Goal: Transaction & Acquisition: Purchase product/service

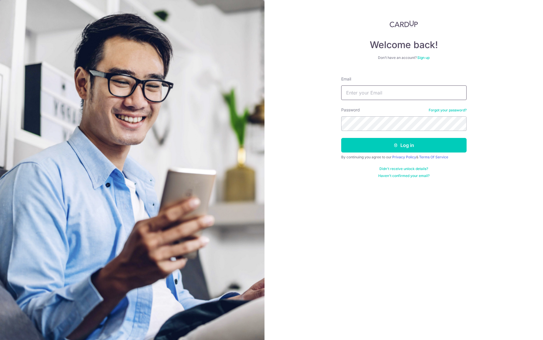
click at [371, 97] on input "Email" at bounding box center [404, 93] width 126 height 15
type input "manfredchai@gmail.com"
click at [374, 97] on input "manfredchai@gmail.com" at bounding box center [404, 93] width 126 height 15
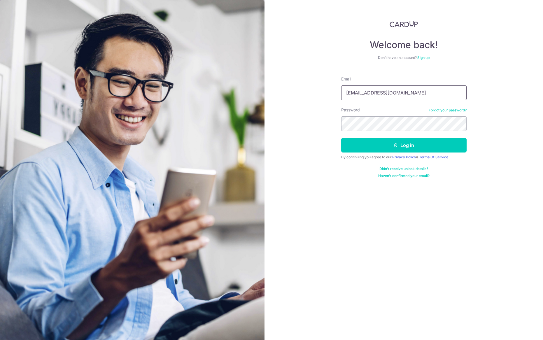
type input "sales@mfc-alliance.com"
click at [421, 143] on button "Log in" at bounding box center [404, 145] width 126 height 15
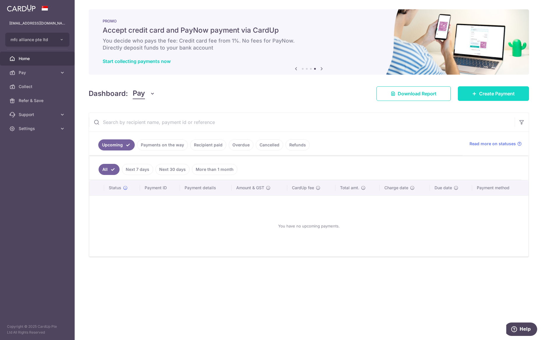
click at [486, 92] on span "Create Payment" at bounding box center [498, 93] width 36 height 7
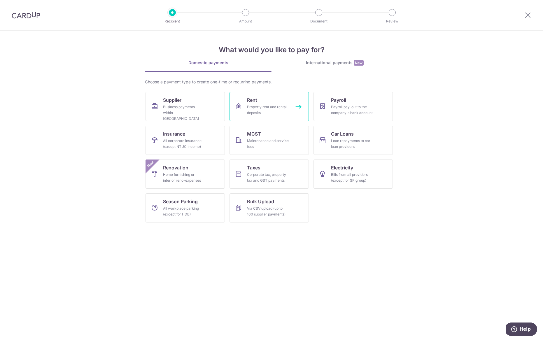
click at [266, 105] on div "Property rent and rental deposits" at bounding box center [268, 110] width 42 height 12
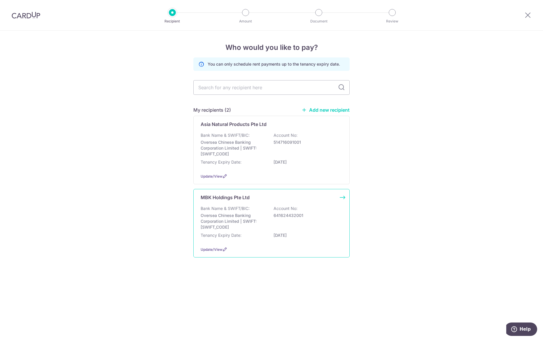
click at [231, 201] on p "MBK Holdings Pte Ltd" at bounding box center [225, 197] width 49 height 7
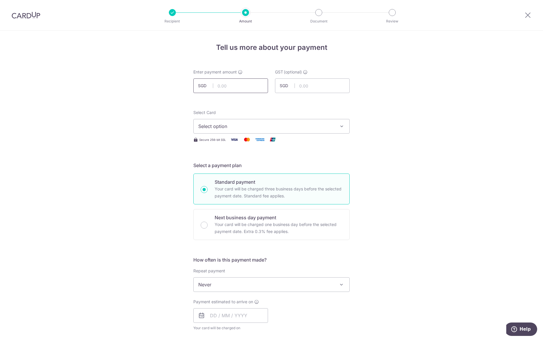
click at [231, 87] on input "text" at bounding box center [231, 86] width 75 height 15
type input "10,071.06"
click at [453, 111] on div "Tell us more about your payment Enter payment amount SGD 10,071.06 10071.06 GST…" at bounding box center [271, 314] width 543 height 567
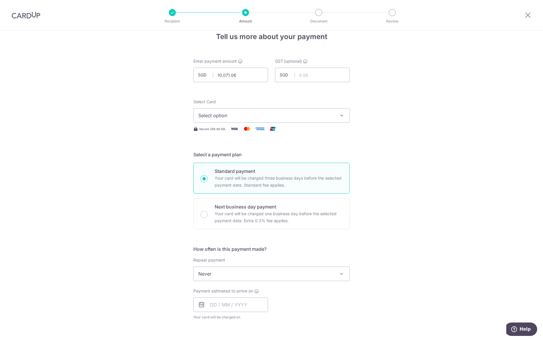
click at [288, 117] on span "Select option" at bounding box center [266, 115] width 136 height 7
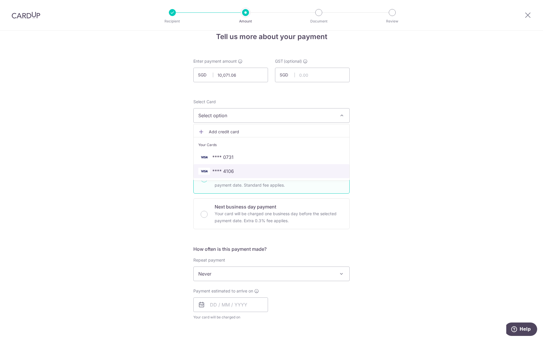
click at [271, 173] on span "**** 4106" at bounding box center [271, 171] width 147 height 7
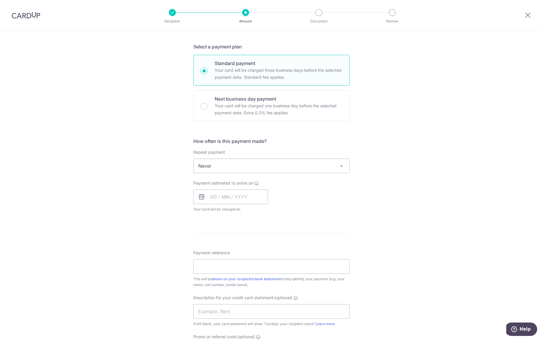
scroll to position [122, 0]
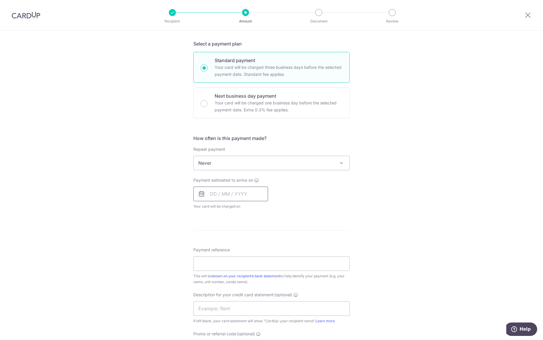
click at [238, 193] on input "text" at bounding box center [231, 194] width 75 height 15
click at [230, 272] on link "21" at bounding box center [228, 270] width 9 height 9
type input "21/10/2025"
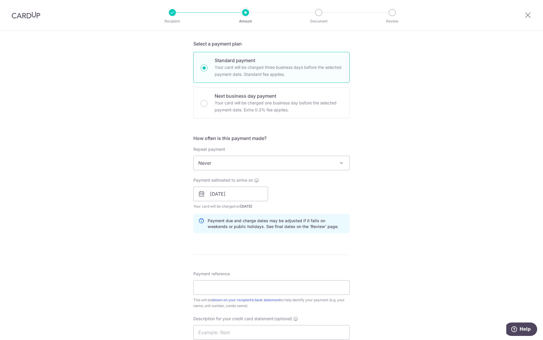
scroll to position [228, 0]
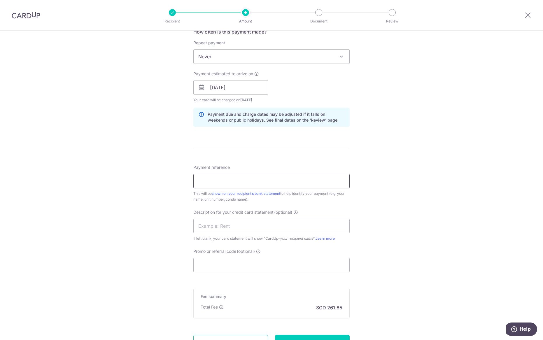
click at [217, 183] on input "Payment reference" at bounding box center [272, 181] width 156 height 15
click at [212, 178] on input "Payment reference" at bounding box center [272, 181] width 156 height 15
click at [418, 153] on div "Tell us more about your payment Enter payment amount SGD 10,071.06 10071.06 GST…" at bounding box center [271, 97] width 543 height 591
click at [297, 184] on input "Payment reference" at bounding box center [272, 181] width 156 height 15
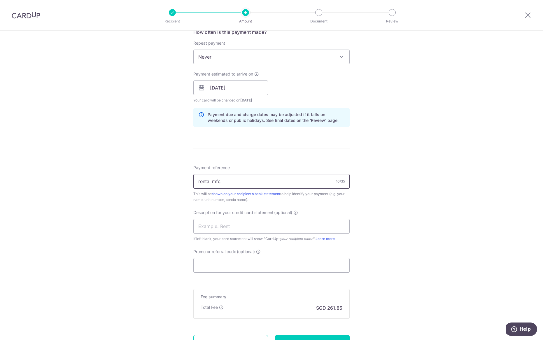
type input "rental mfc"
click at [172, 218] on div "Tell us more about your payment Enter payment amount SGD 10,071.06 10071.06 GST…" at bounding box center [271, 98] width 543 height 591
click at [224, 267] on input "Promo or referral code (optional)" at bounding box center [272, 265] width 156 height 15
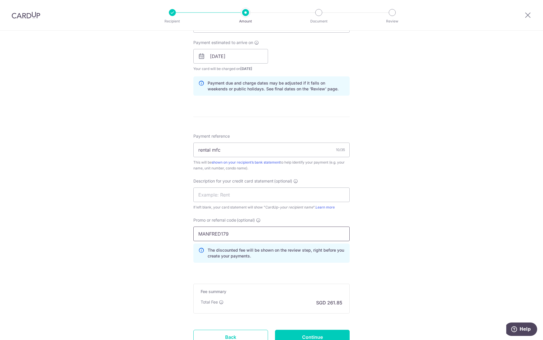
scroll to position [303, 0]
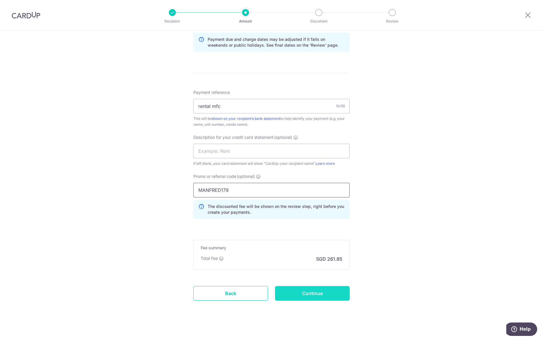
type input "MANFRED179"
click at [325, 299] on input "Continue" at bounding box center [312, 293] width 75 height 15
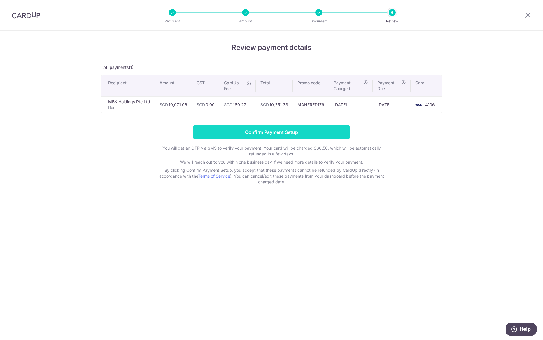
click at [318, 128] on input "Confirm Payment Setup" at bounding box center [272, 132] width 156 height 15
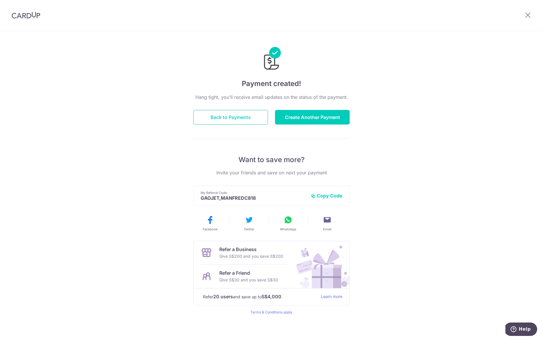
click at [247, 118] on button "Back to Payments" at bounding box center [231, 117] width 75 height 15
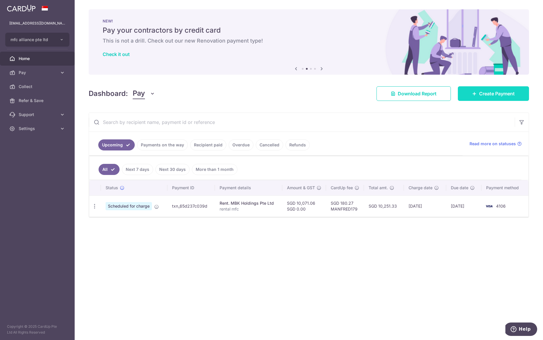
click at [499, 98] on link "Create Payment" at bounding box center [493, 93] width 71 height 15
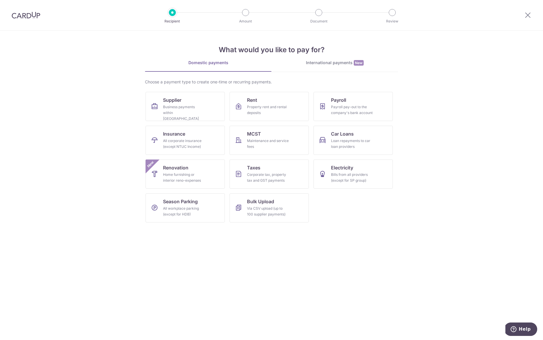
click at [336, 67] on link "International payments New" at bounding box center [335, 66] width 127 height 12
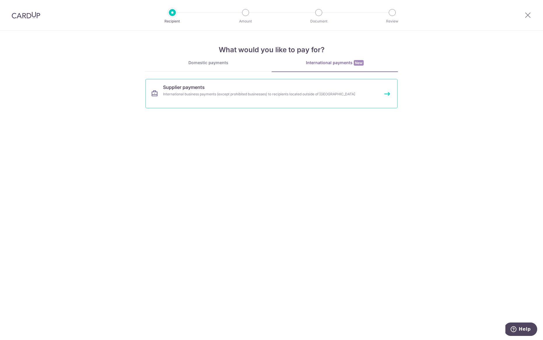
drag, startPoint x: 286, startPoint y: 94, endPoint x: 304, endPoint y: 93, distance: 18.1
click at [286, 94] on div "International business payments (except prohibited businesses) to recipients lo…" at bounding box center [264, 94] width 202 height 6
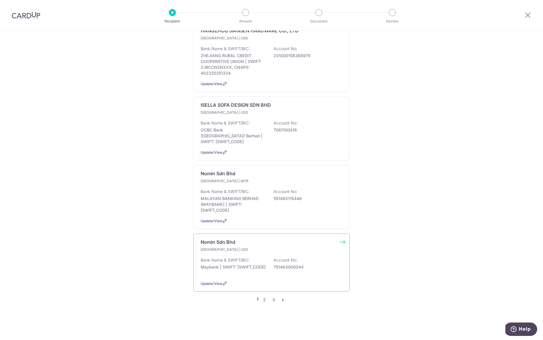
scroll to position [552, 0]
click at [265, 301] on link "2" at bounding box center [264, 300] width 7 height 7
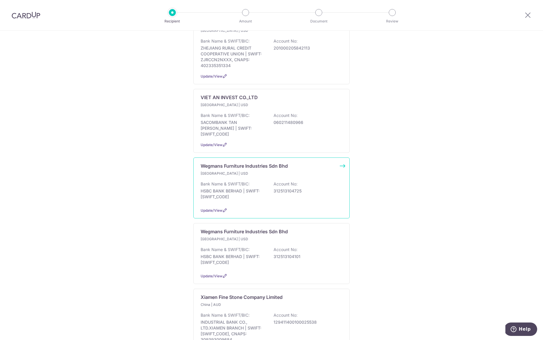
scroll to position [365, 0]
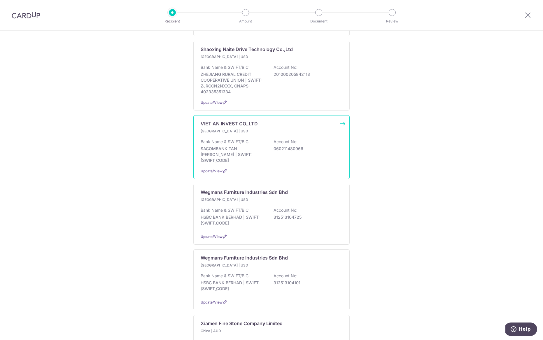
click at [269, 163] on div "Bank Name & SWIFT/BIC: SACOMBANK TAN PHU BRANCH | SWIFT: SGTTVNVX Account No: 0…" at bounding box center [272, 151] width 142 height 25
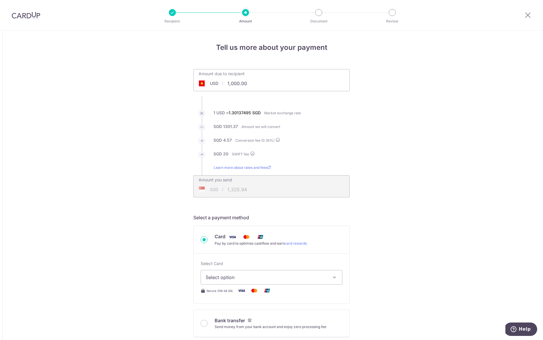
click at [230, 86] on input "1,000.00" at bounding box center [239, 83] width 90 height 13
type input "10,000.00"
type input "13,080.04"
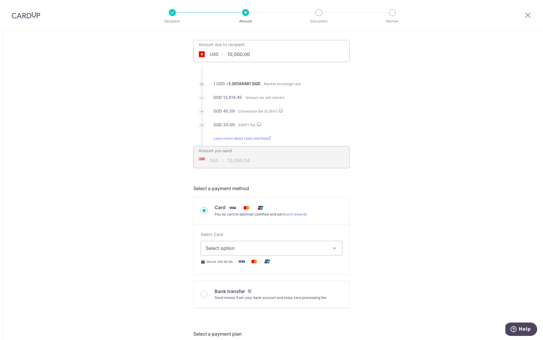
scroll to position [39, 0]
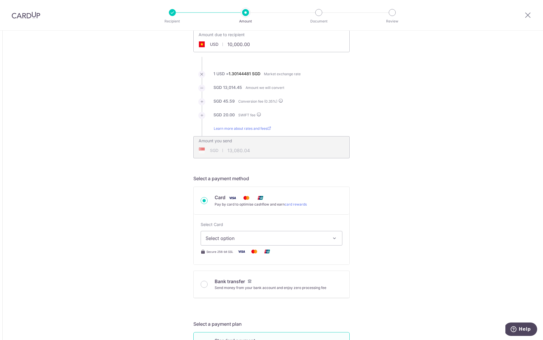
click at [243, 241] on span "Select option" at bounding box center [266, 238] width 121 height 7
click at [245, 297] on span "**** 4106" at bounding box center [272, 294] width 132 height 7
type input "10,000.00"
type input "13,080.25"
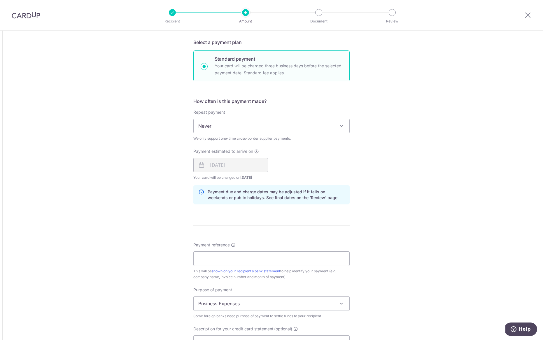
scroll to position [349, 0]
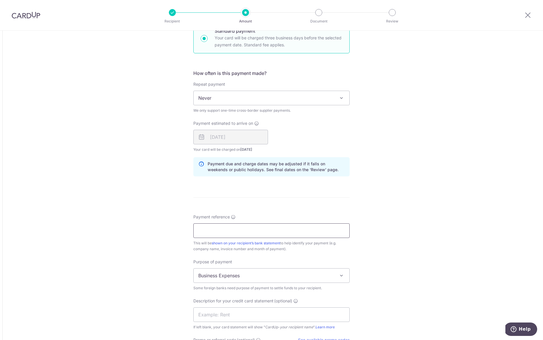
click at [217, 232] on input "Payment reference" at bounding box center [272, 231] width 156 height 15
type input "M"
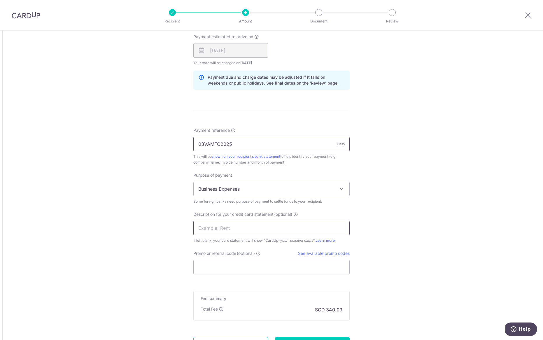
scroll to position [444, 0]
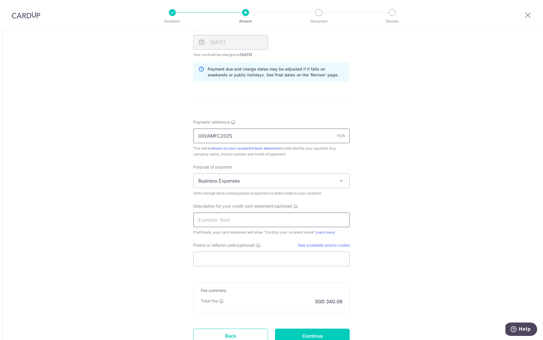
type input "03VAMFC2025"
click at [219, 222] on input "text" at bounding box center [272, 220] width 156 height 15
type input "phenoiix"
click at [223, 264] on input "Promo or referral code (optional)" at bounding box center [272, 259] width 156 height 15
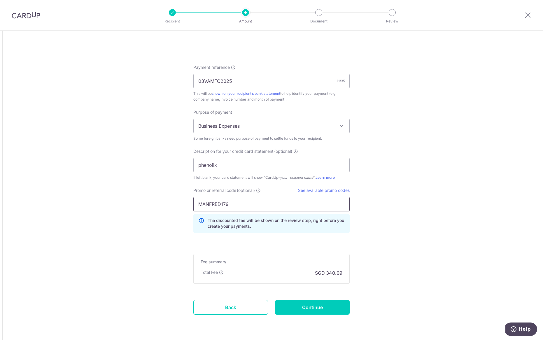
scroll to position [516, 0]
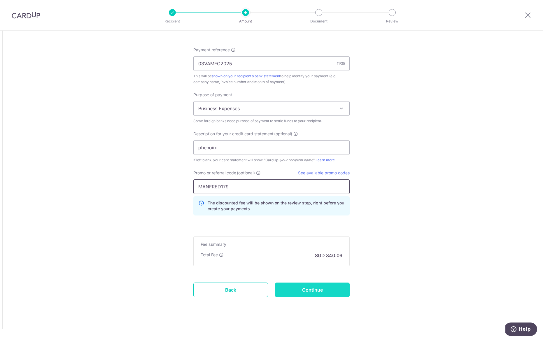
type input "MANFRED179"
click at [334, 291] on input "Continue" at bounding box center [312, 290] width 75 height 15
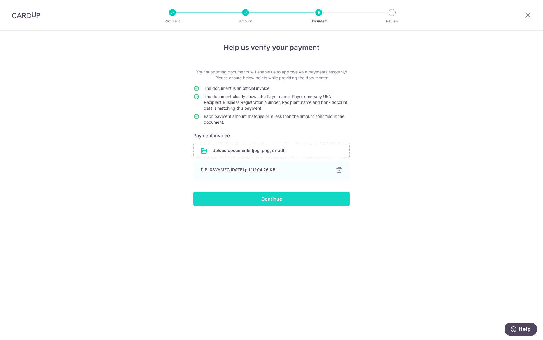
click at [270, 197] on input "Continue" at bounding box center [272, 199] width 156 height 15
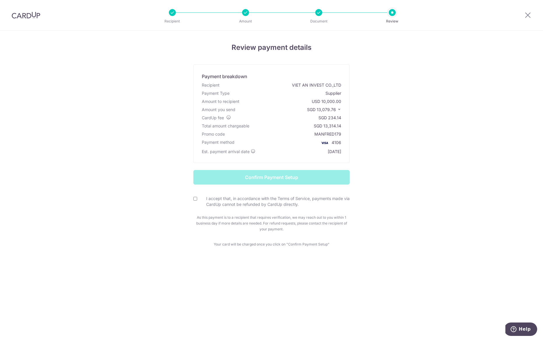
drag, startPoint x: 318, startPoint y: 110, endPoint x: 336, endPoint y: 111, distance: 18.4
click at [336, 111] on span "SGD 13,079.76" at bounding box center [321, 109] width 29 height 5
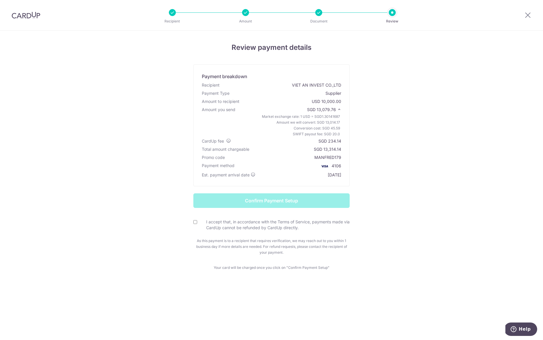
copy span "13,079.76"
drag, startPoint x: 330, startPoint y: 142, endPoint x: 341, endPoint y: 143, distance: 11.7
click at [341, 143] on div "CardUp fee SGD 234.14" at bounding box center [272, 141] width 142 height 8
copy div "234.14"
click at [197, 222] on input "I accept that, in accordance with the Terms of Service, payments made via CardU…" at bounding box center [196, 222] width 4 height 4
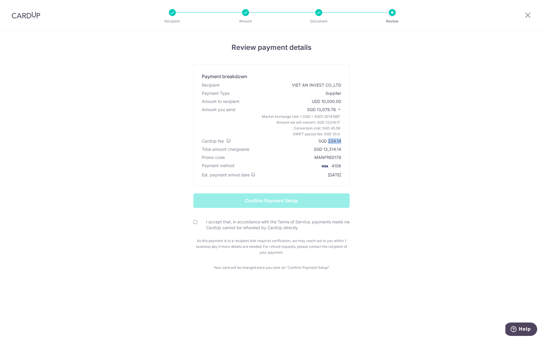
checkbox input "true"
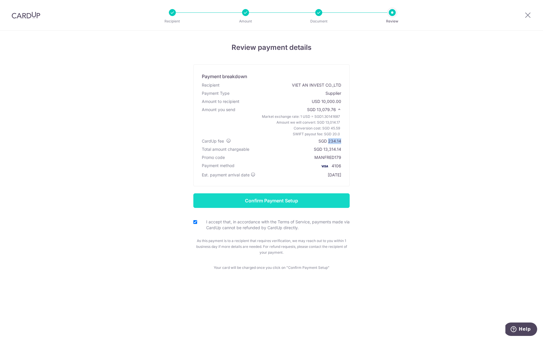
click at [237, 206] on input "Confirm Payment Setup" at bounding box center [272, 201] width 156 height 15
